Goal: Task Accomplishment & Management: Manage account settings

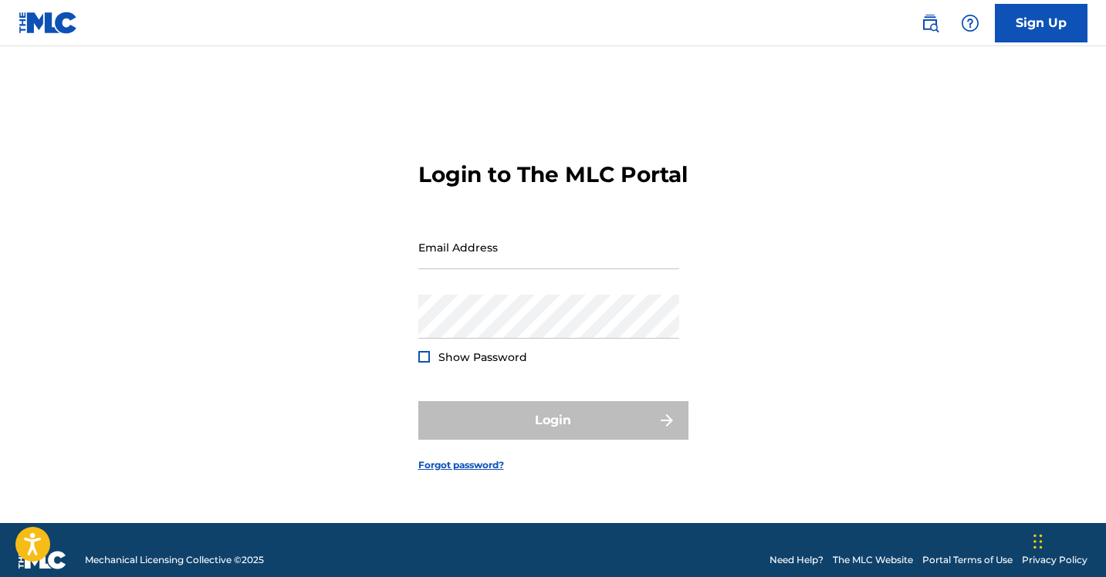
click at [0, 577] on nordpass-portal at bounding box center [0, 577] width 0 height 0
type input "[EMAIL_ADDRESS][DOMAIN_NAME]"
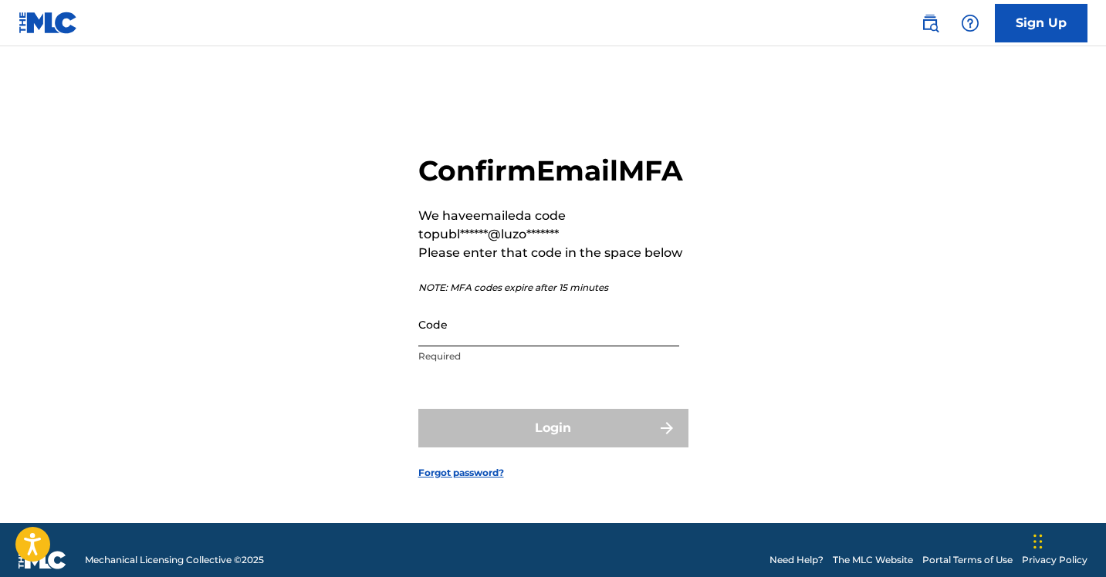
click at [468, 346] on input "Code" at bounding box center [548, 325] width 261 height 44
paste input "558137"
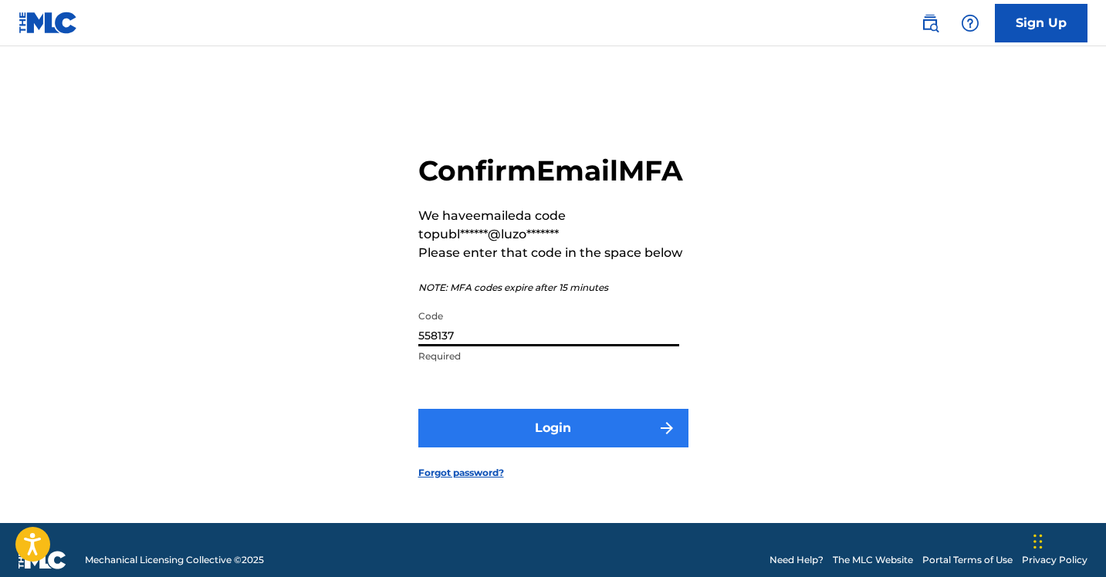
type input "558137"
click at [520, 442] on button "Login" at bounding box center [553, 428] width 270 height 39
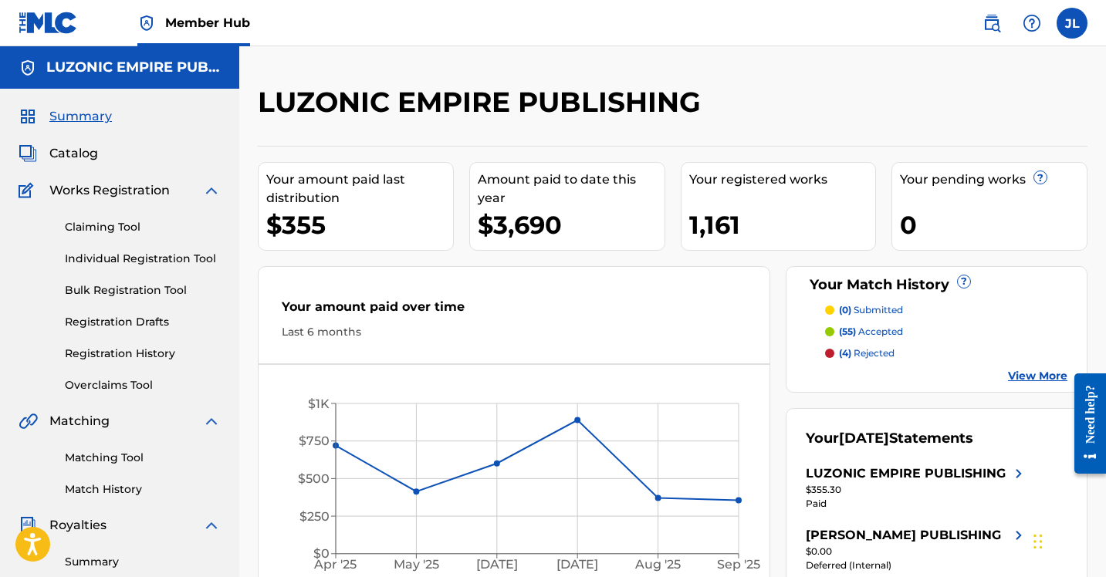
click at [425, 103] on h2 "LUZONIC EMPIRE PUBLISHING" at bounding box center [483, 102] width 451 height 35
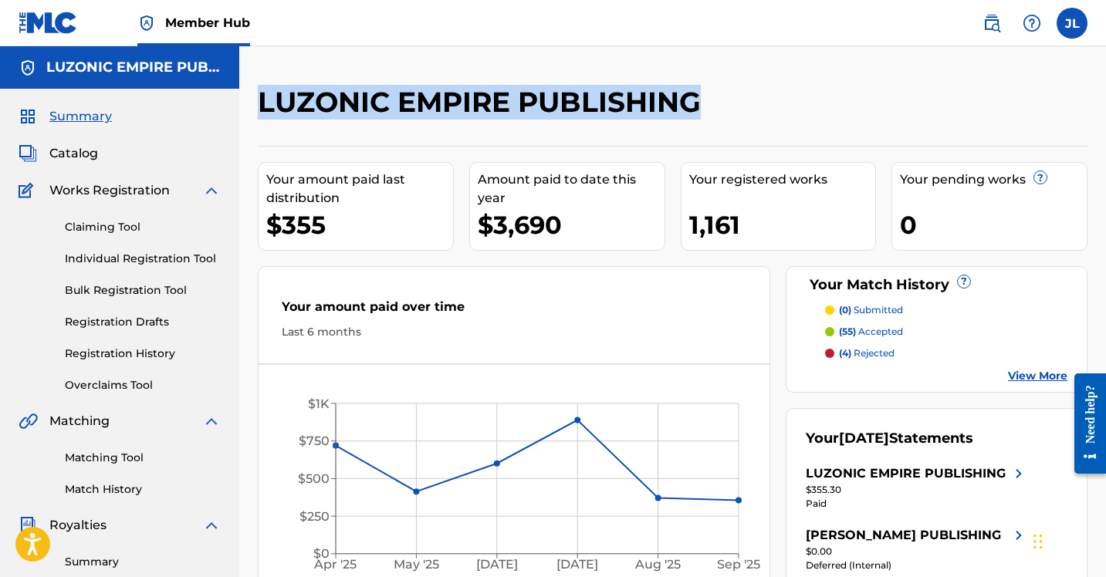
click at [425, 103] on h2 "LUZONIC EMPIRE PUBLISHING" at bounding box center [483, 102] width 451 height 35
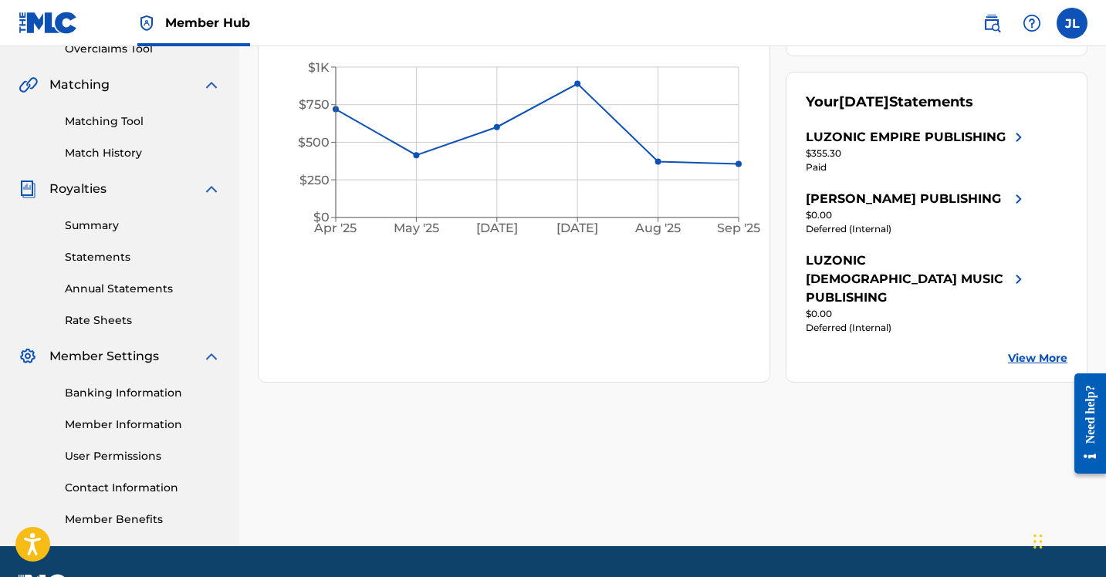
scroll to position [380, 0]
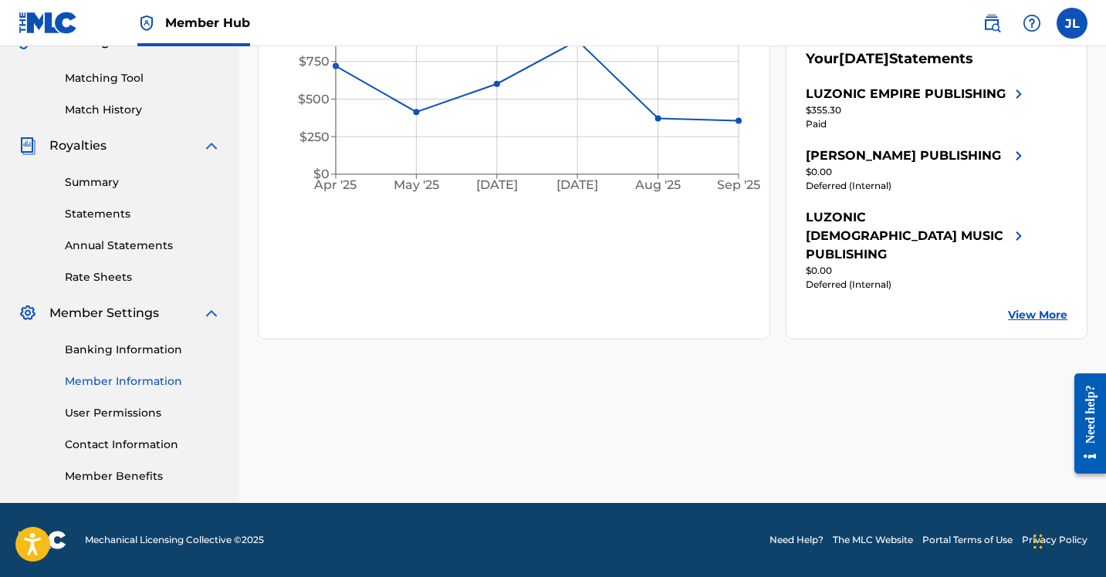
click at [144, 381] on link "Member Information" at bounding box center [143, 382] width 156 height 16
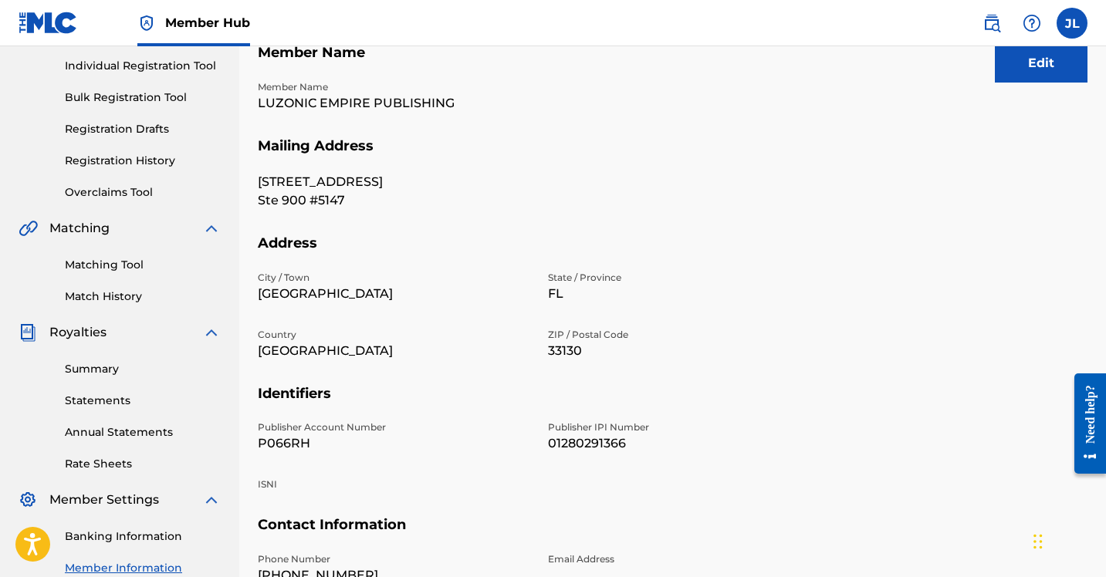
scroll to position [194, 0]
click at [610, 444] on p "01280291366" at bounding box center [684, 443] width 272 height 19
copy p "01280291366"
click at [316, 101] on p "LUZONIC EMPIRE PUBLISHING" at bounding box center [394, 102] width 272 height 19
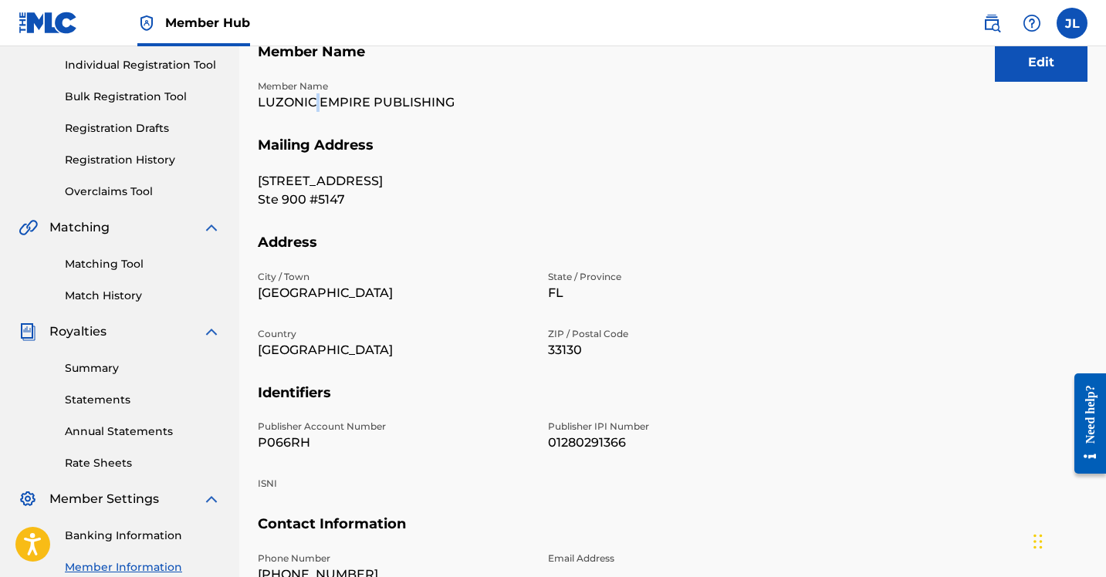
click at [316, 101] on p "LUZONIC EMPIRE PUBLISHING" at bounding box center [394, 102] width 272 height 19
click at [348, 103] on p "LUZONIC EMPIRE PUBLISHING" at bounding box center [394, 102] width 272 height 19
click at [575, 441] on p "01280291366" at bounding box center [684, 443] width 272 height 19
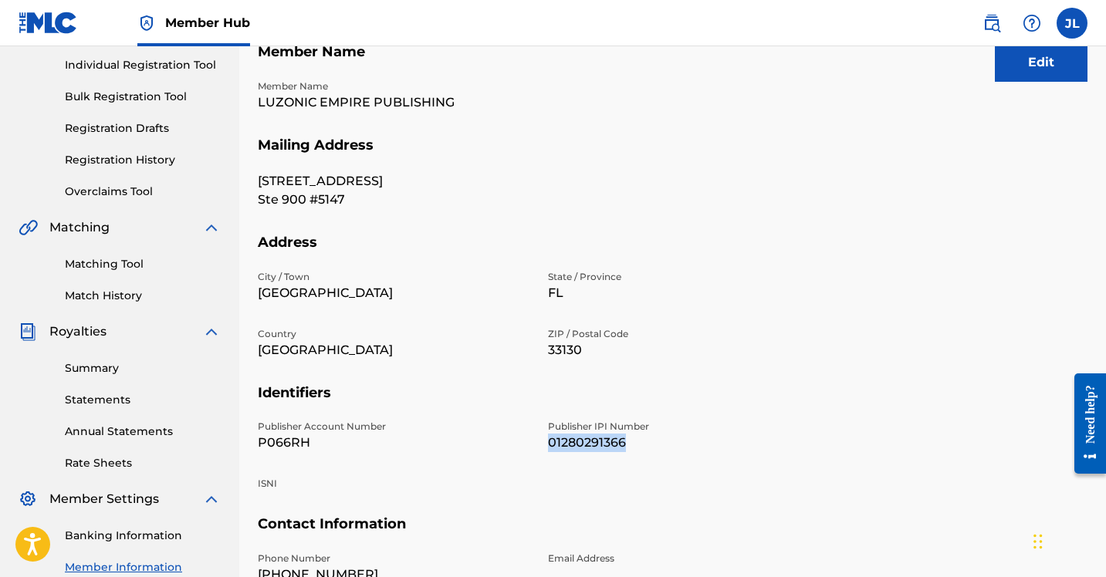
click at [575, 441] on p "01280291366" at bounding box center [684, 443] width 272 height 19
